Goal: Find specific page/section: Find specific page/section

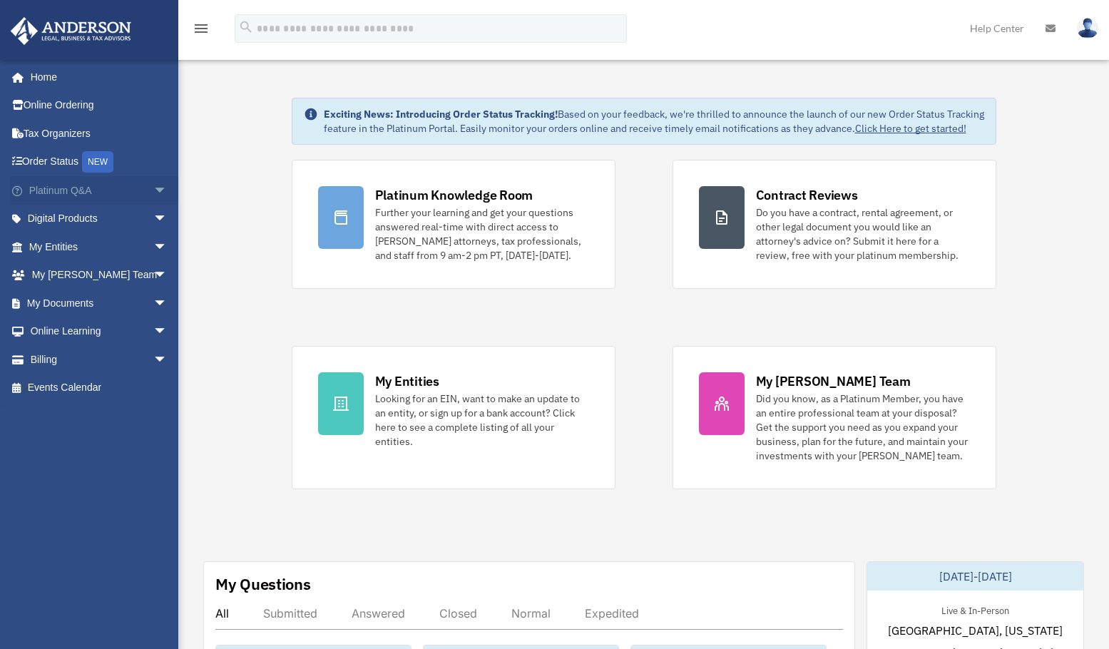
click at [76, 189] on link "Platinum Q&A arrow_drop_down" at bounding box center [99, 190] width 179 height 29
click at [153, 190] on span "arrow_drop_down" at bounding box center [167, 190] width 29 height 29
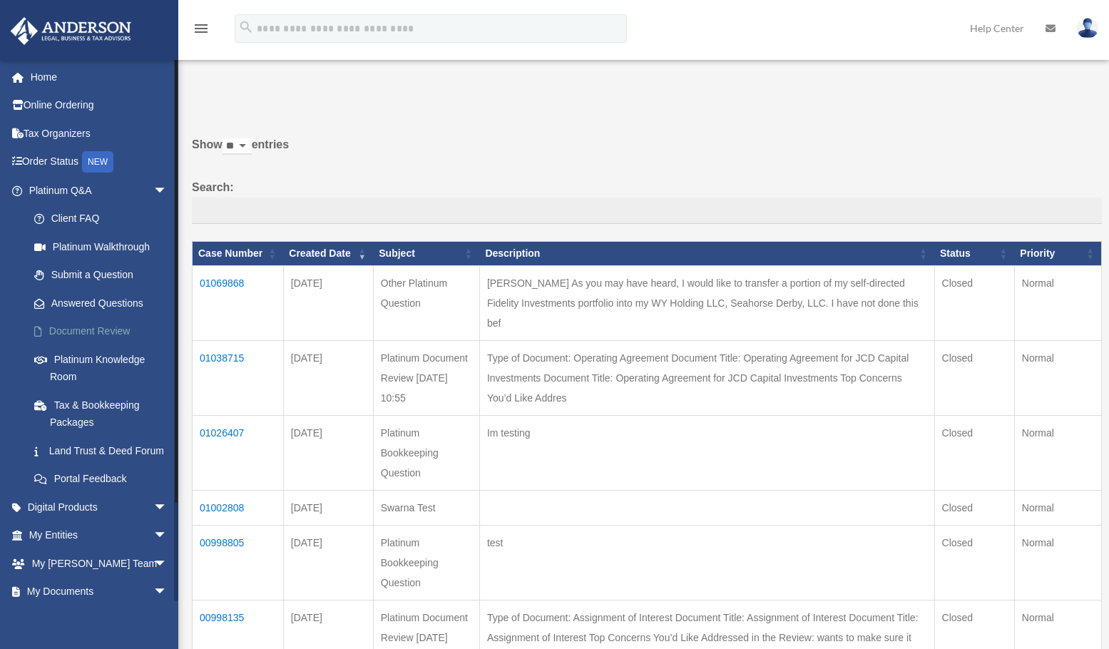
click at [97, 332] on link "Document Review" at bounding box center [104, 331] width 169 height 29
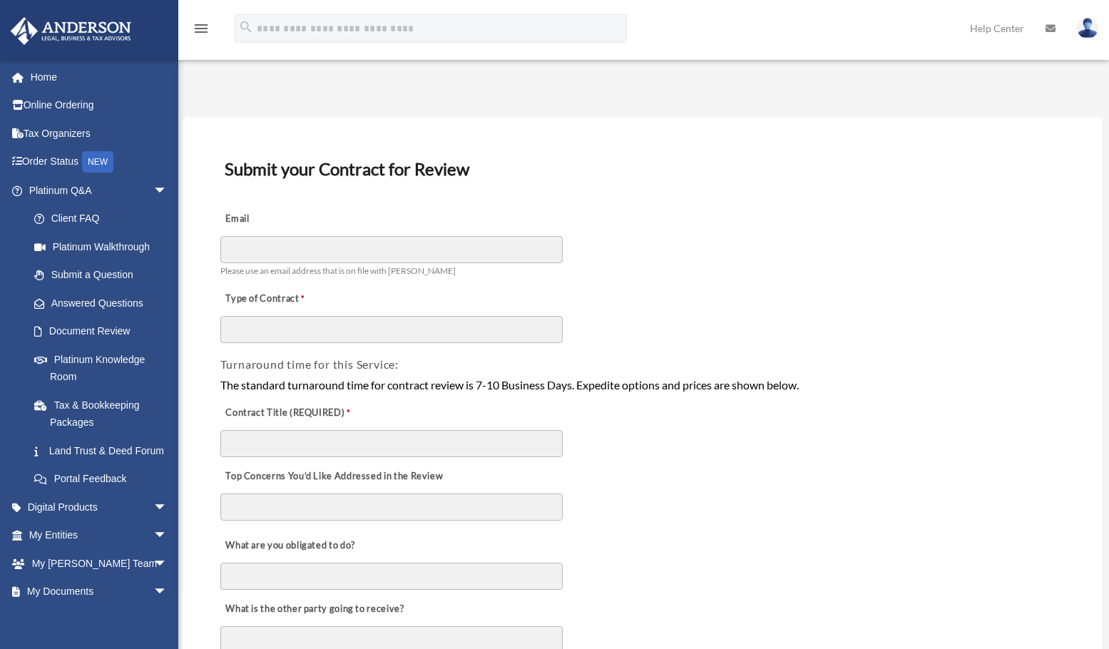
scroll to position [71, 0]
